Goal: Information Seeking & Learning: Learn about a topic

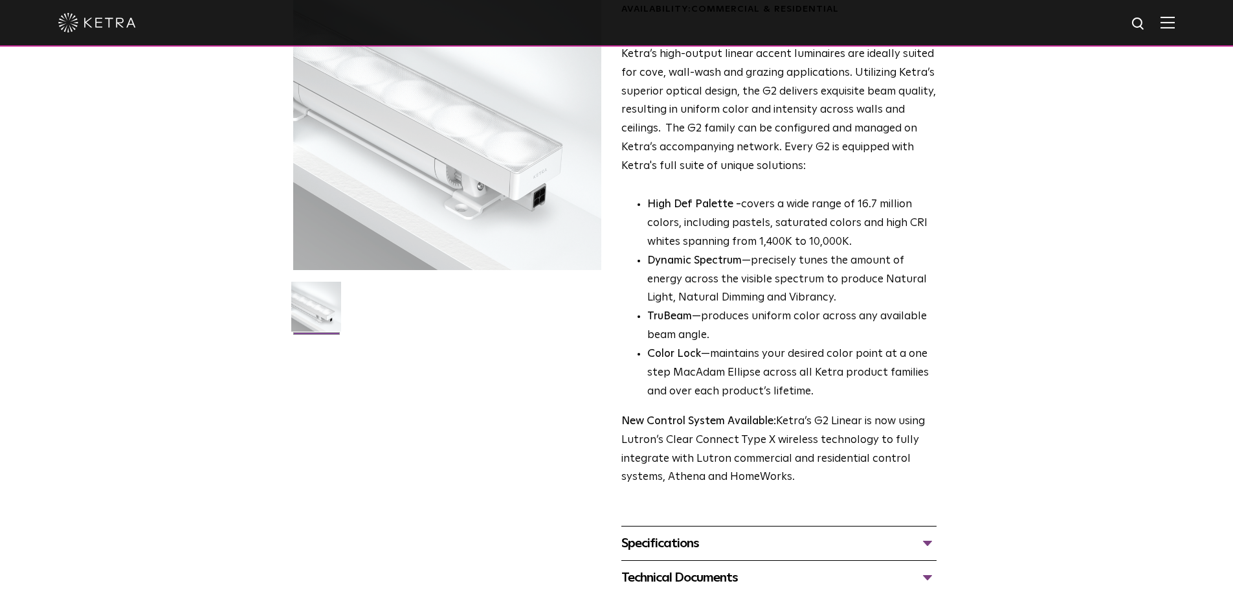
scroll to position [129, 0]
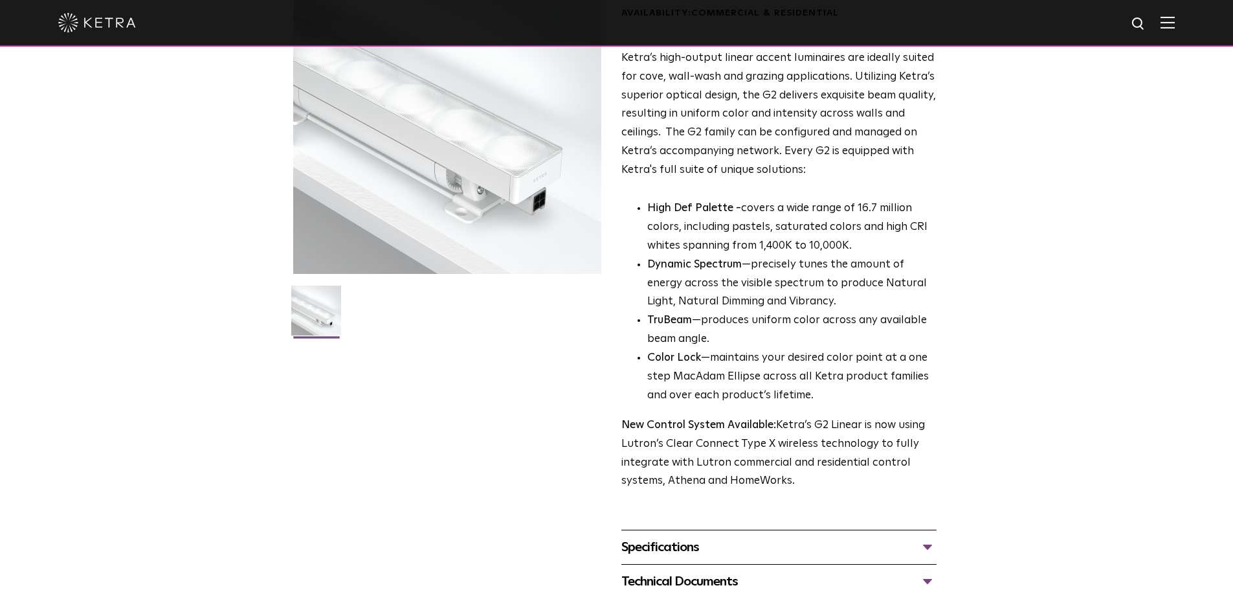
click at [758, 240] on p "High Def Palette - covers a wide range of 16.7 million colors, including pastel…" at bounding box center [791, 227] width 289 height 56
click at [752, 250] on p "High Def Palette - covers a wide range of 16.7 million colors, including pastel…" at bounding box center [791, 227] width 289 height 56
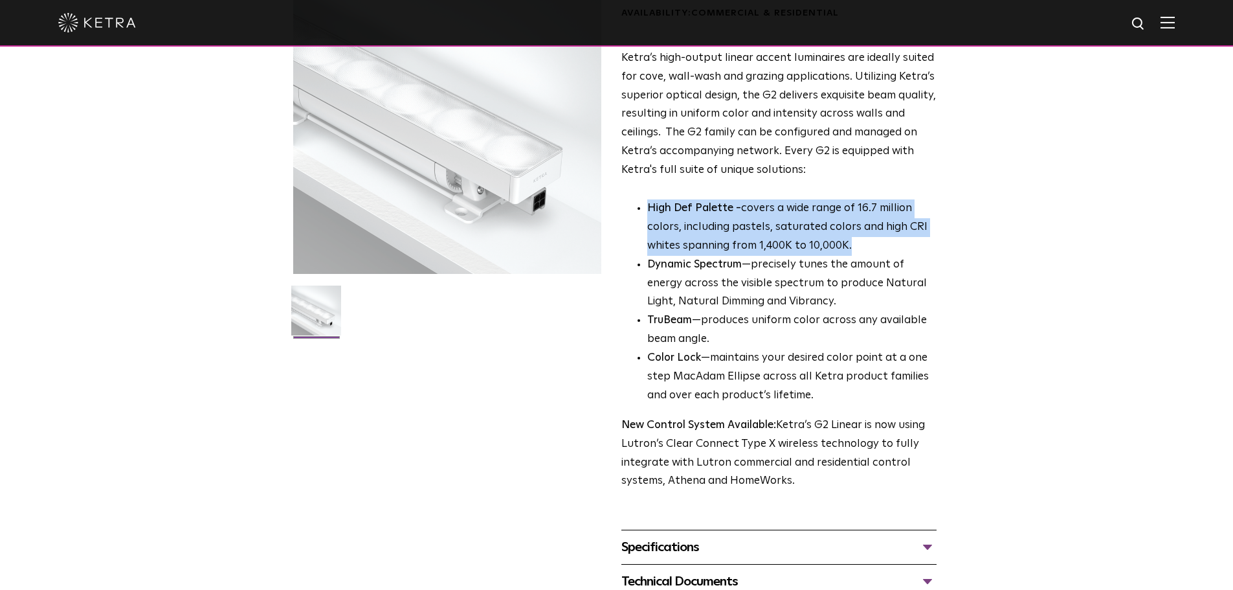
click at [752, 250] on p "High Def Palette - covers a wide range of 16.7 million colors, including pastel…" at bounding box center [791, 227] width 289 height 56
click at [786, 241] on p "High Def Palette - covers a wide range of 16.7 million colors, including pastel…" at bounding box center [791, 227] width 289 height 56
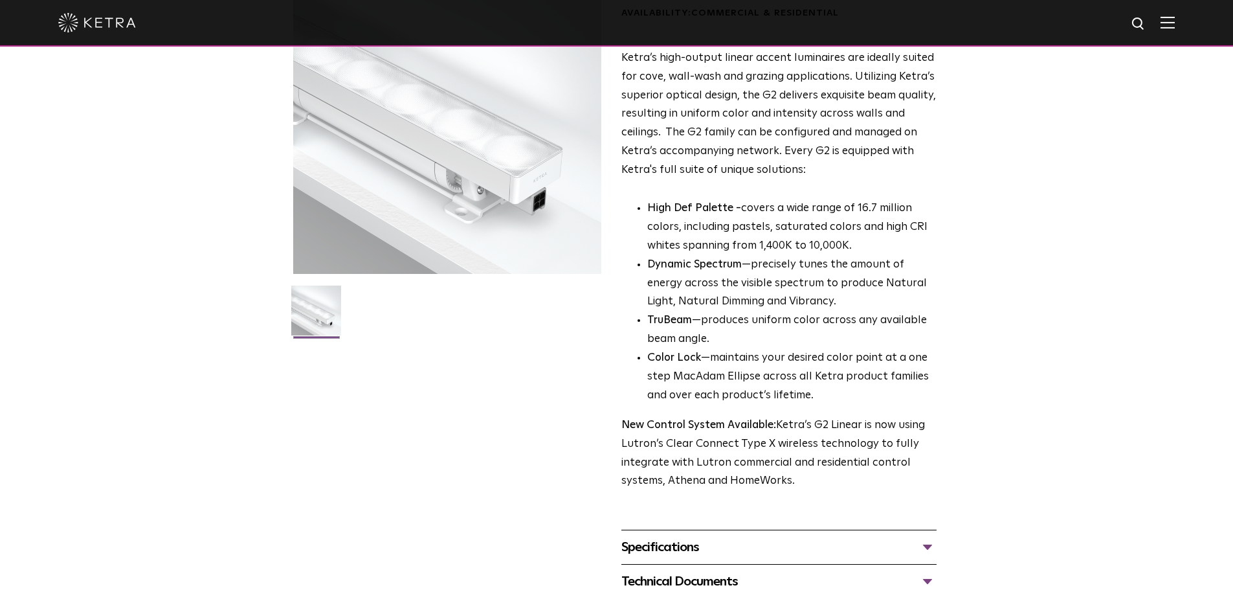
click at [786, 241] on p "High Def Palette - covers a wide range of 16.7 million colors, including pastel…" at bounding box center [791, 227] width 289 height 56
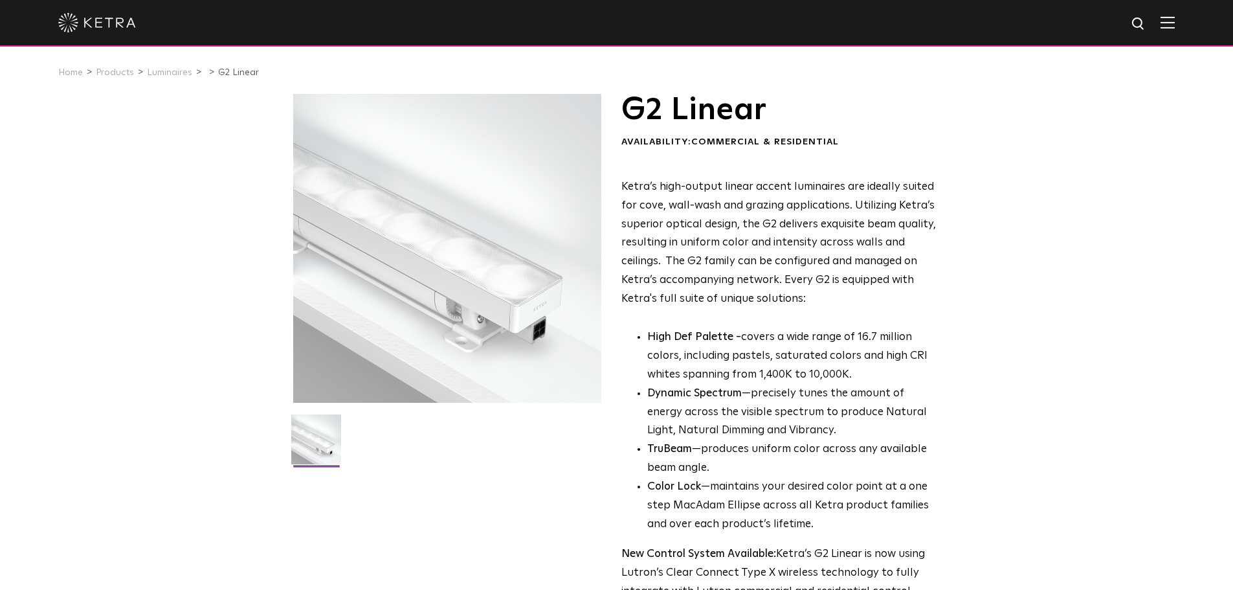
scroll to position [0, 0]
click at [737, 258] on p "Ketra’s high-output linear accent luminaires are ideally suited for cove, wall-…" at bounding box center [778, 244] width 315 height 131
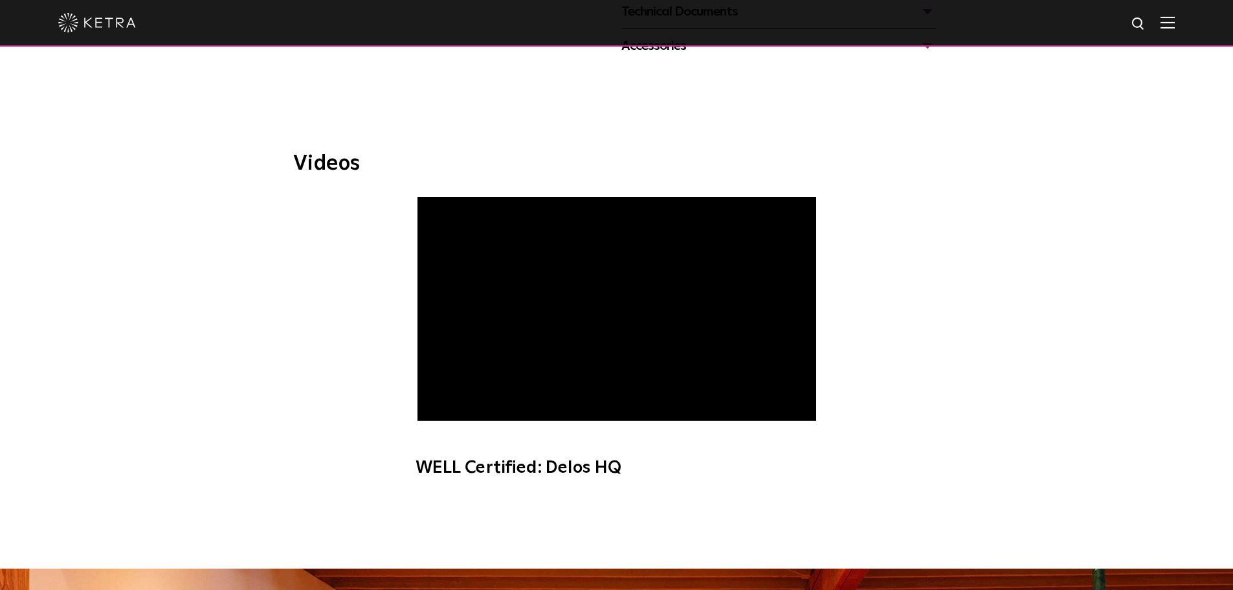
scroll to position [518, 0]
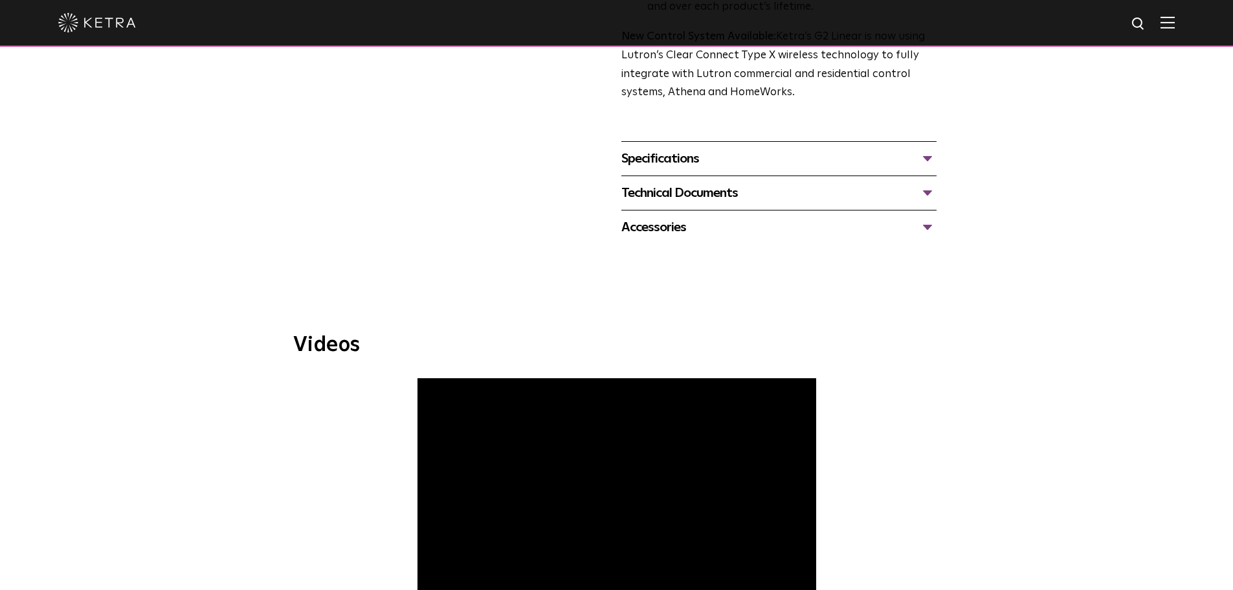
click at [713, 161] on div "Specifications" at bounding box center [778, 158] width 315 height 21
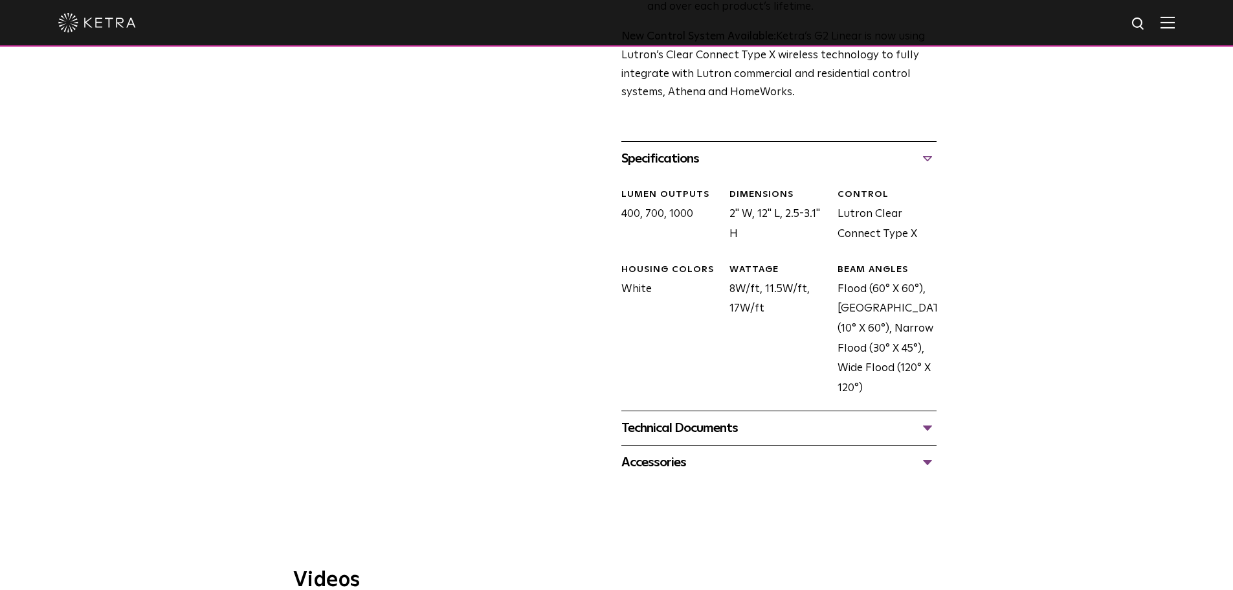
click at [673, 449] on div "Accessories G2 12 Inch Jumper Cables G2 Hex Louver G2 Cables N3 Satellite" at bounding box center [778, 462] width 315 height 34
click at [687, 438] on div "Technical Documents" at bounding box center [778, 427] width 315 height 21
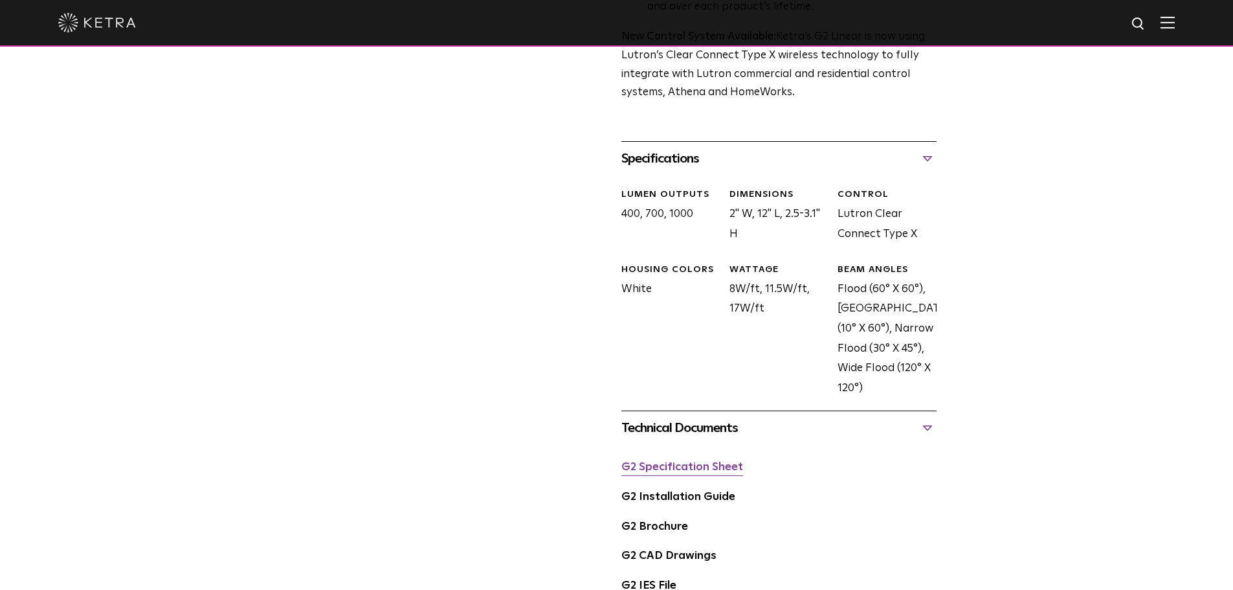
click at [680, 469] on link "G2 Specification Sheet" at bounding box center [682, 466] width 122 height 11
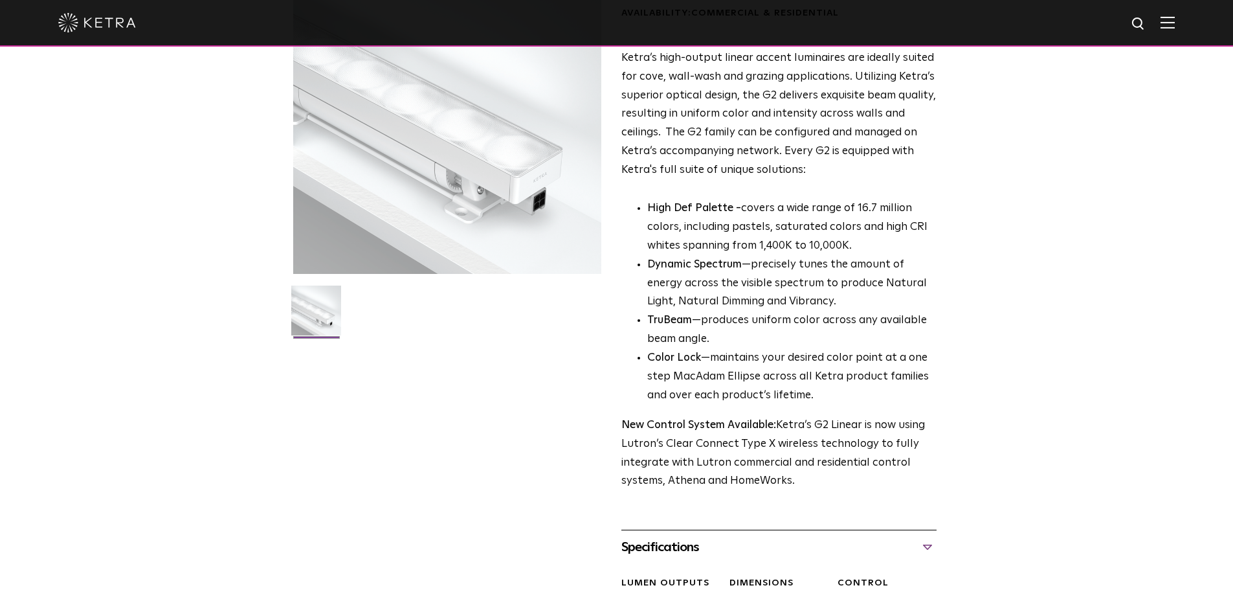
scroll to position [0, 0]
